Goal: Information Seeking & Learning: Find specific page/section

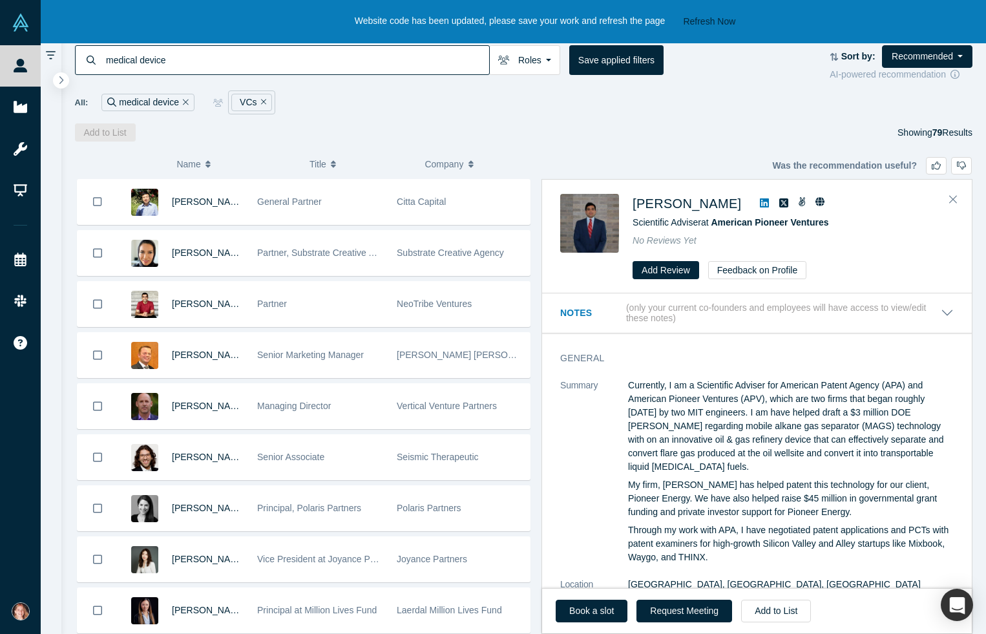
scroll to position [2556, 0]
